Goal: Transaction & Acquisition: Purchase product/service

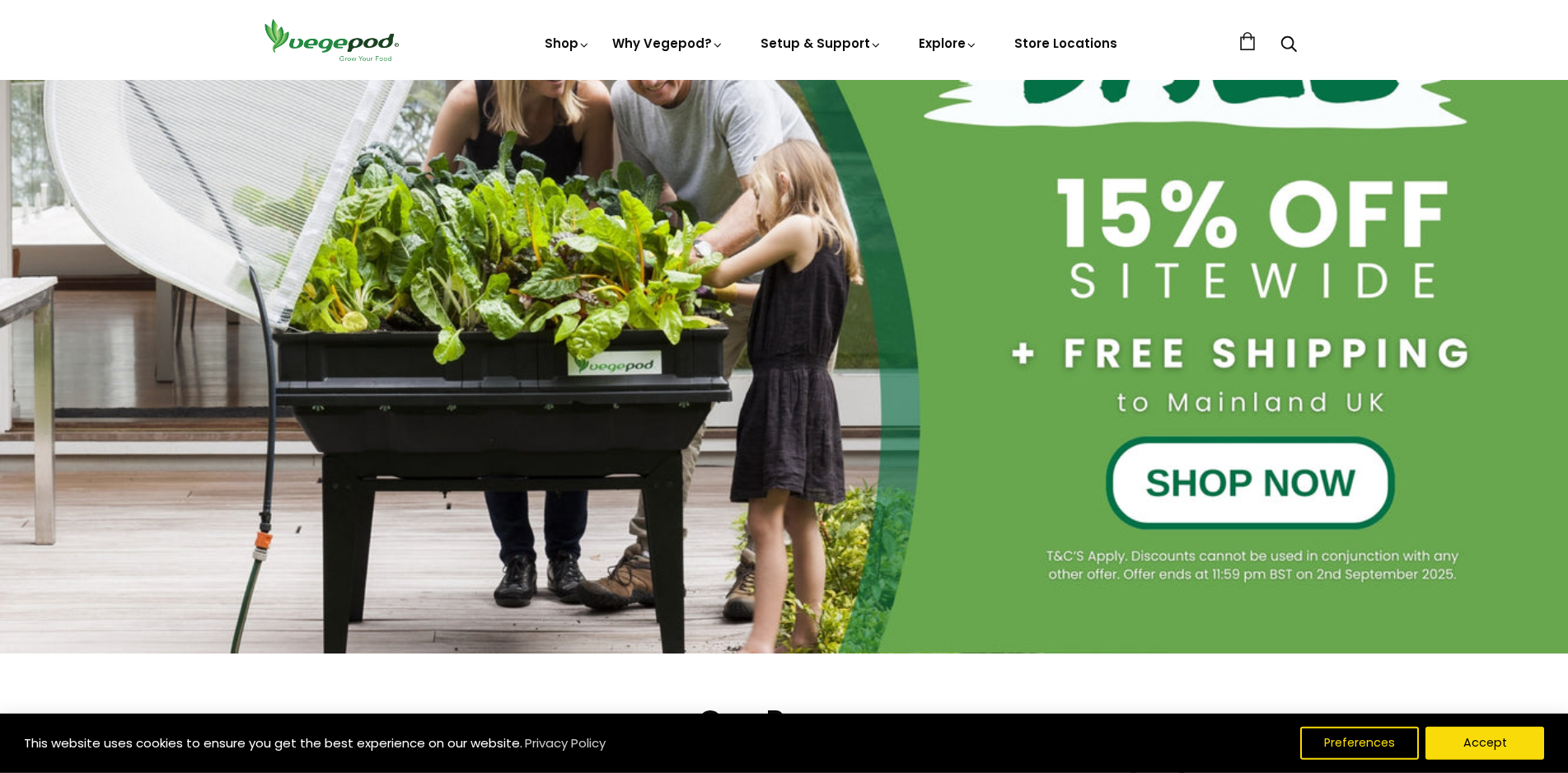
scroll to position [336, 0]
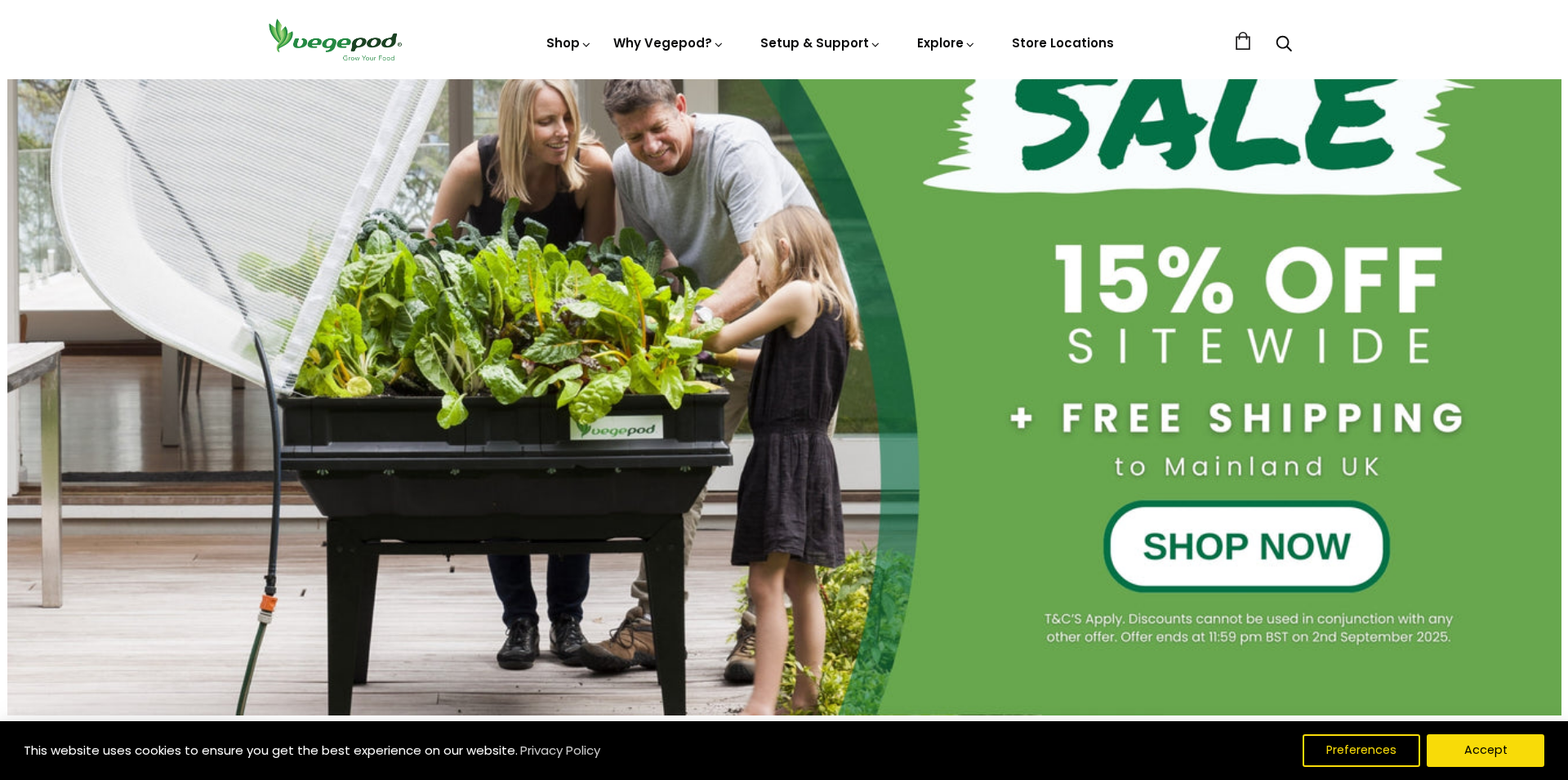
click at [1214, 544] on div "Close dialog WANT ACCESS TO EXCLUSIVE DEALS? Sign up to receive access to our l…" at bounding box center [784, 390] width 1568 height 780
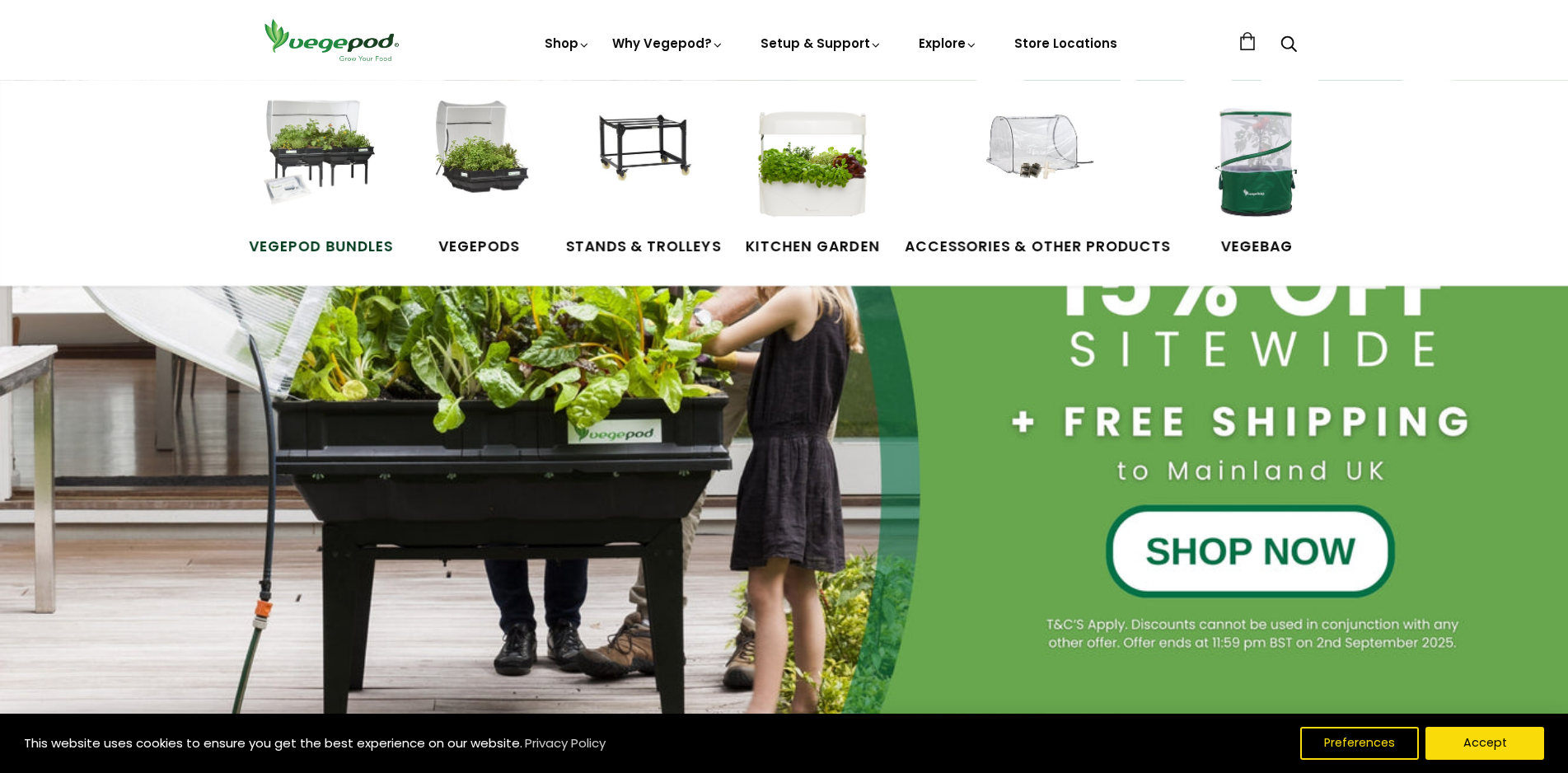
click at [348, 239] on span "Vegepod Bundles" at bounding box center [321, 246] width 143 height 21
